Goal: Complete application form

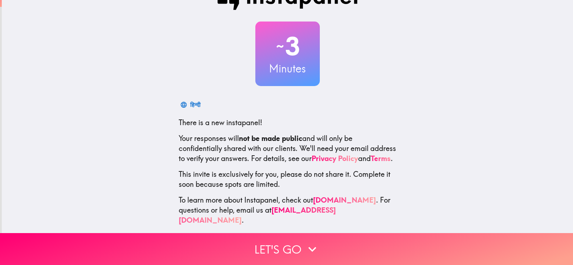
scroll to position [37, 0]
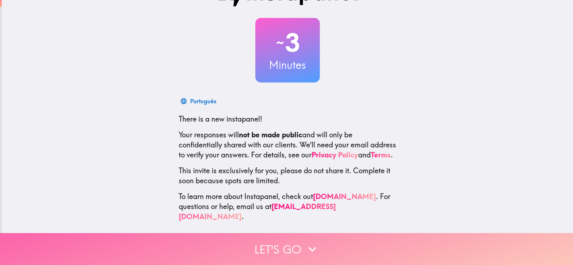
click at [277, 245] on button "Let's go" at bounding box center [286, 249] width 573 height 32
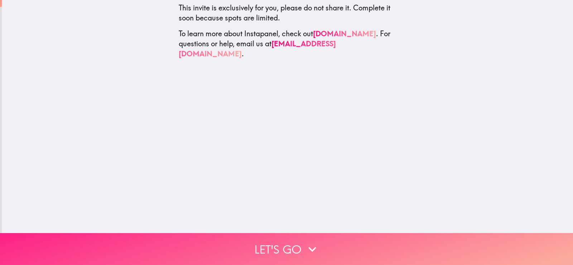
scroll to position [0, 0]
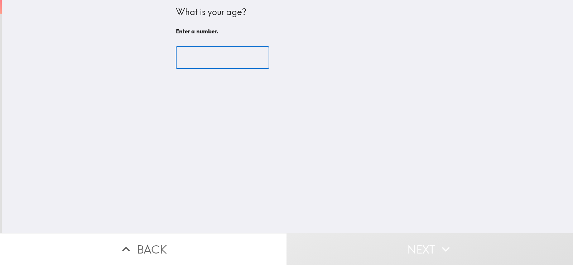
click at [208, 59] on input "number" at bounding box center [222, 58] width 93 height 22
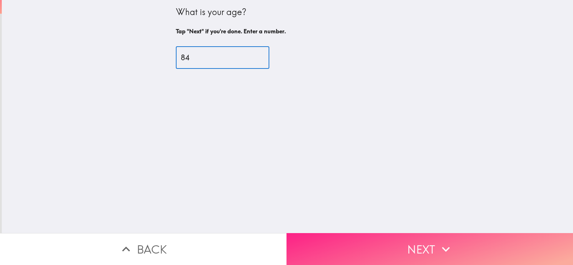
type input "84"
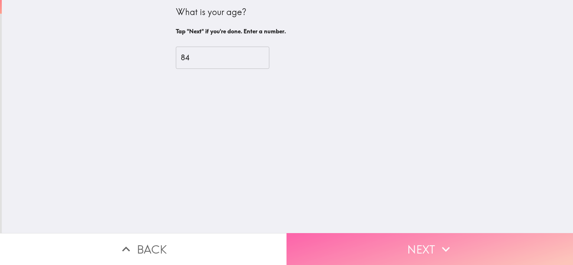
click at [354, 250] on button "Next" at bounding box center [429, 249] width 286 height 32
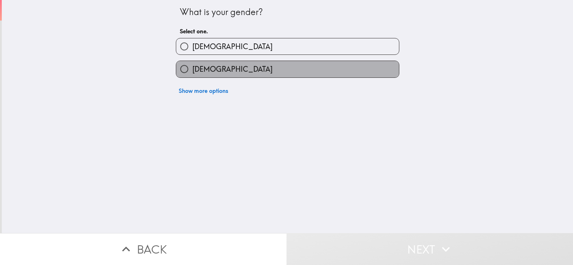
click at [238, 77] on label "[DEMOGRAPHIC_DATA]" at bounding box center [287, 69] width 223 height 16
click at [192, 77] on input "[DEMOGRAPHIC_DATA]" at bounding box center [184, 69] width 16 height 16
radio input "true"
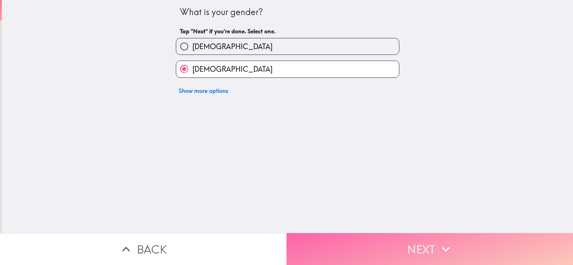
click at [312, 245] on button "Next" at bounding box center [429, 249] width 286 height 32
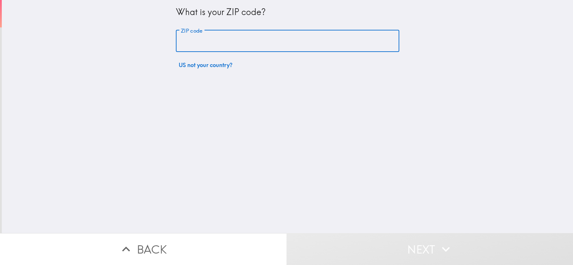
click at [290, 44] on input "ZIP code" at bounding box center [287, 41] width 223 height 22
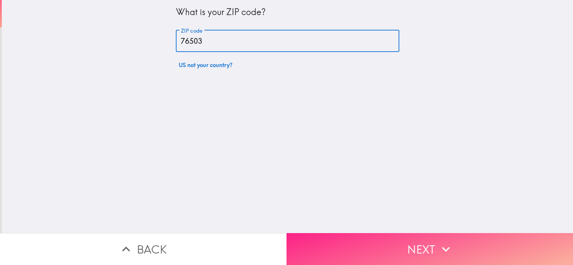
type input "76503"
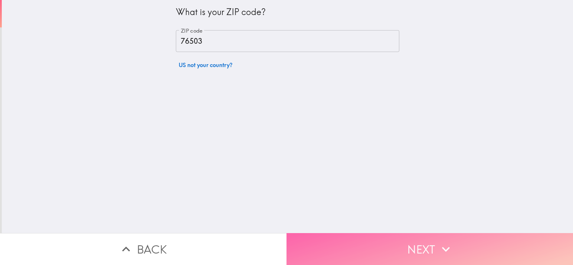
click at [400, 247] on button "Next" at bounding box center [429, 249] width 286 height 32
